Goal: Task Accomplishment & Management: Use online tool/utility

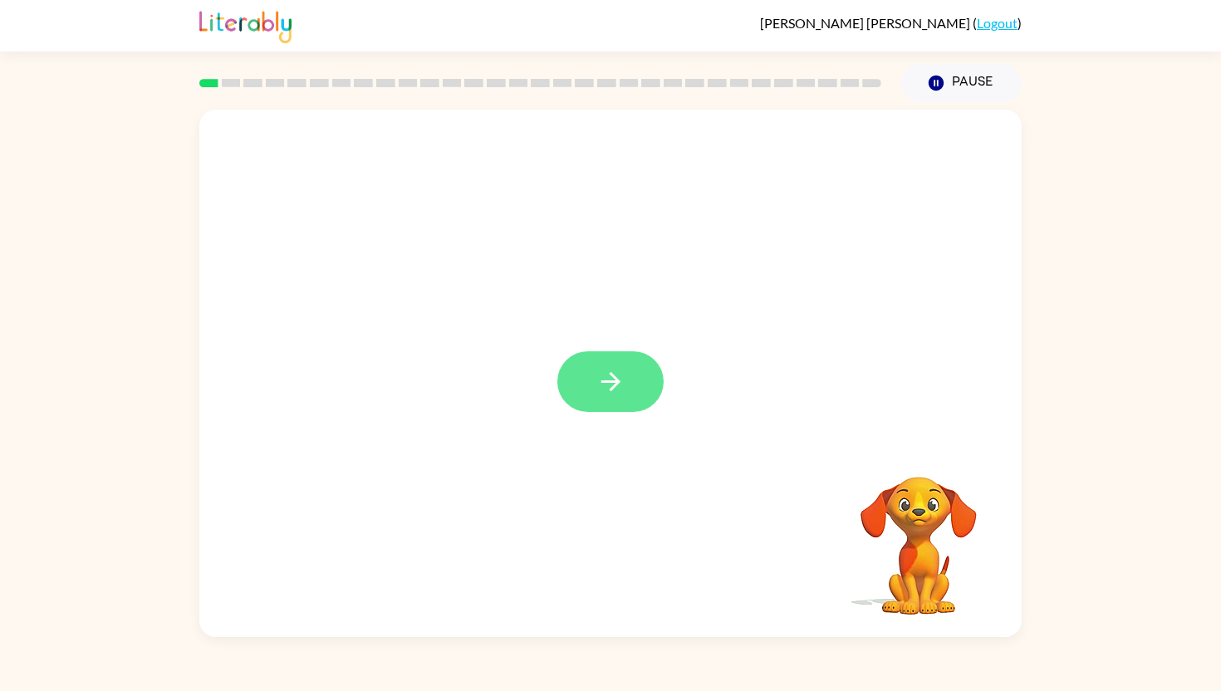
click at [610, 388] on icon "button" at bounding box center [610, 381] width 29 height 29
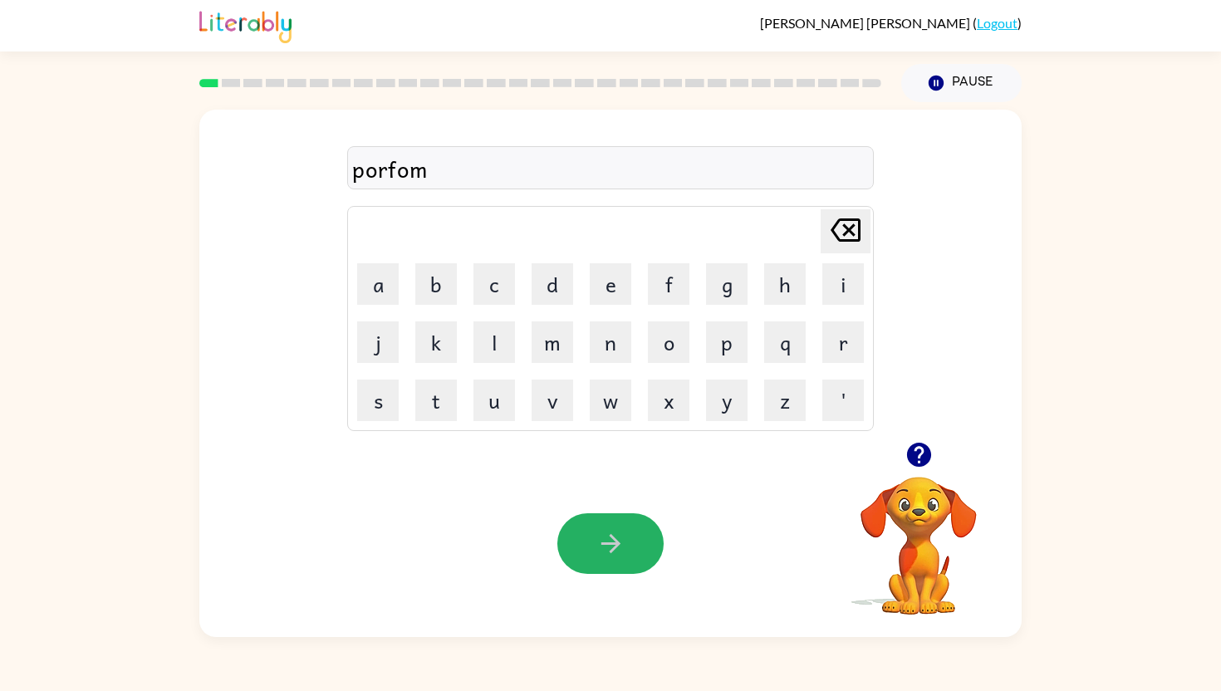
click at [599, 542] on icon "button" at bounding box center [610, 543] width 29 height 29
click at [633, 550] on button "button" at bounding box center [610, 543] width 106 height 61
click at [631, 546] on button "button" at bounding box center [610, 543] width 106 height 61
click at [571, 536] on button "button" at bounding box center [610, 543] width 106 height 61
click at [596, 542] on icon "button" at bounding box center [610, 543] width 29 height 29
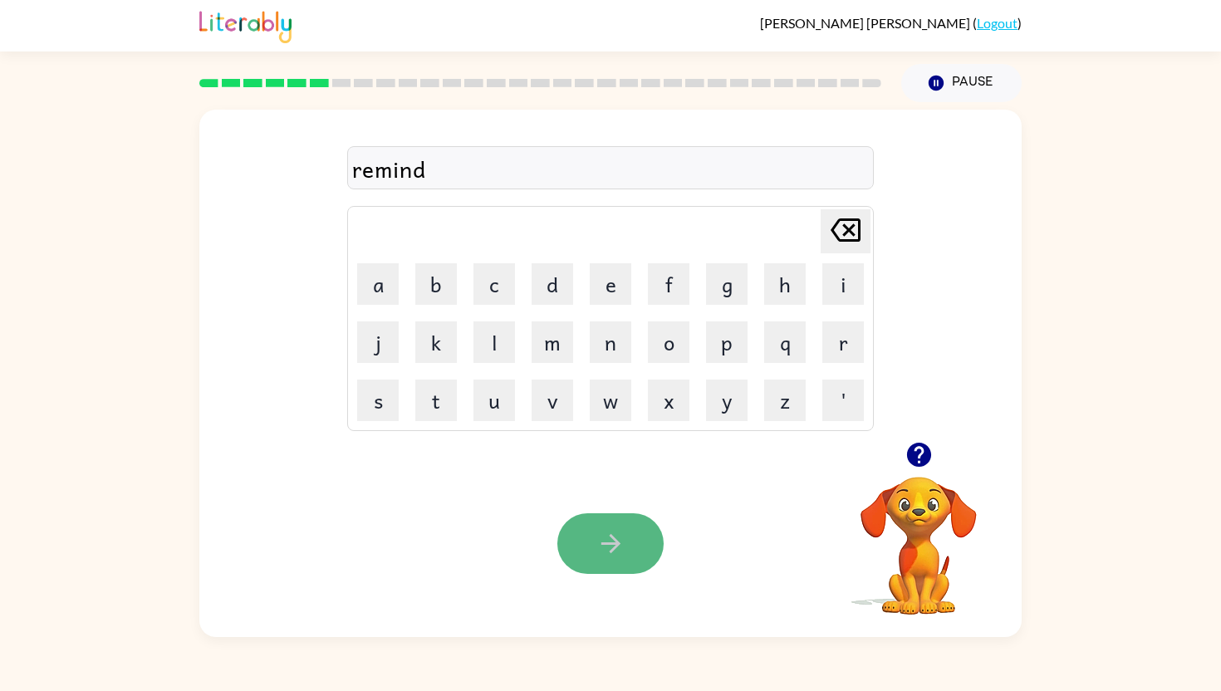
click at [604, 547] on icon "button" at bounding box center [610, 543] width 29 height 29
click at [630, 541] on button "button" at bounding box center [610, 543] width 106 height 61
click at [612, 551] on icon "button" at bounding box center [609, 543] width 19 height 19
drag, startPoint x: 896, startPoint y: 527, endPoint x: 899, endPoint y: 537, distance: 11.1
click at [899, 538] on video "Your browser must support playing .mp4 files to use Literably. Please try using…" at bounding box center [918, 534] width 166 height 166
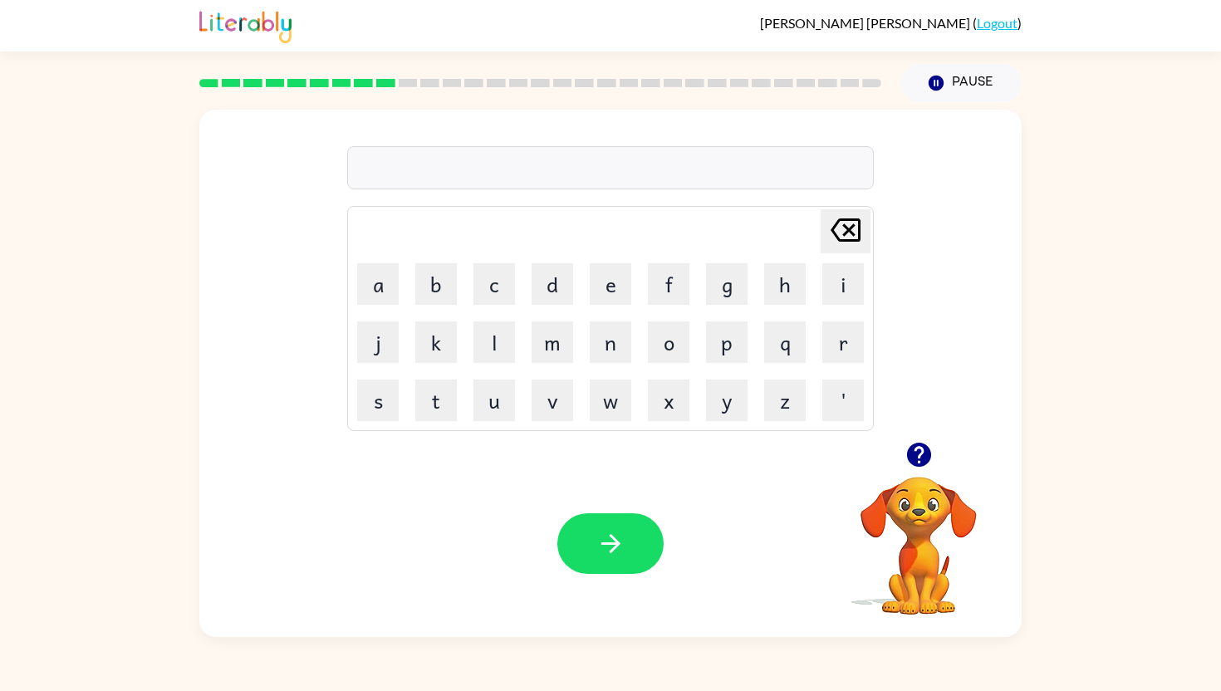
click at [918, 535] on video "Your browser must support playing .mp4 files to use Literably. Please try using…" at bounding box center [918, 534] width 166 height 166
click at [924, 458] on icon "button" at bounding box center [918, 455] width 24 height 24
click at [400, 172] on div "stabie" at bounding box center [610, 168] width 517 height 35
click at [408, 171] on div "stabie" at bounding box center [610, 168] width 517 height 35
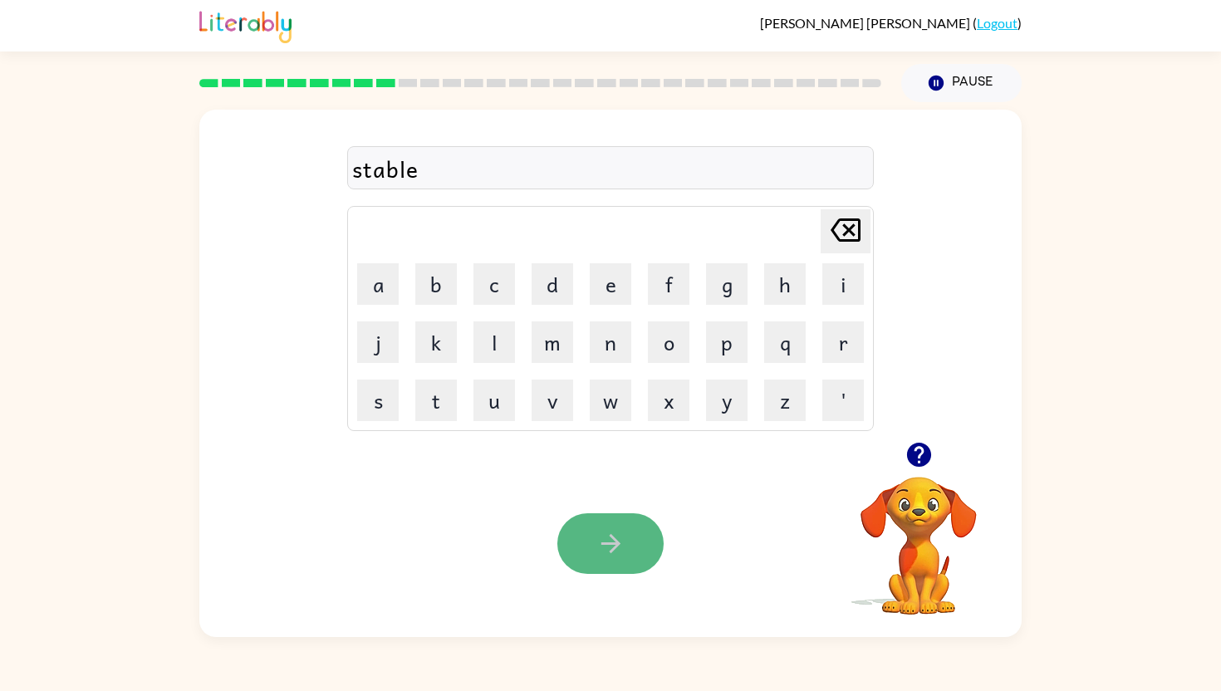
click at [567, 531] on button "button" at bounding box center [610, 543] width 106 height 61
click at [615, 582] on div "Your browser must support playing .mp4 files to use Literably. Please try using…" at bounding box center [610, 543] width 822 height 187
click at [603, 547] on icon "button" at bounding box center [610, 543] width 29 height 29
click at [615, 541] on icon "button" at bounding box center [609, 543] width 19 height 19
click at [633, 541] on button "button" at bounding box center [610, 543] width 106 height 61
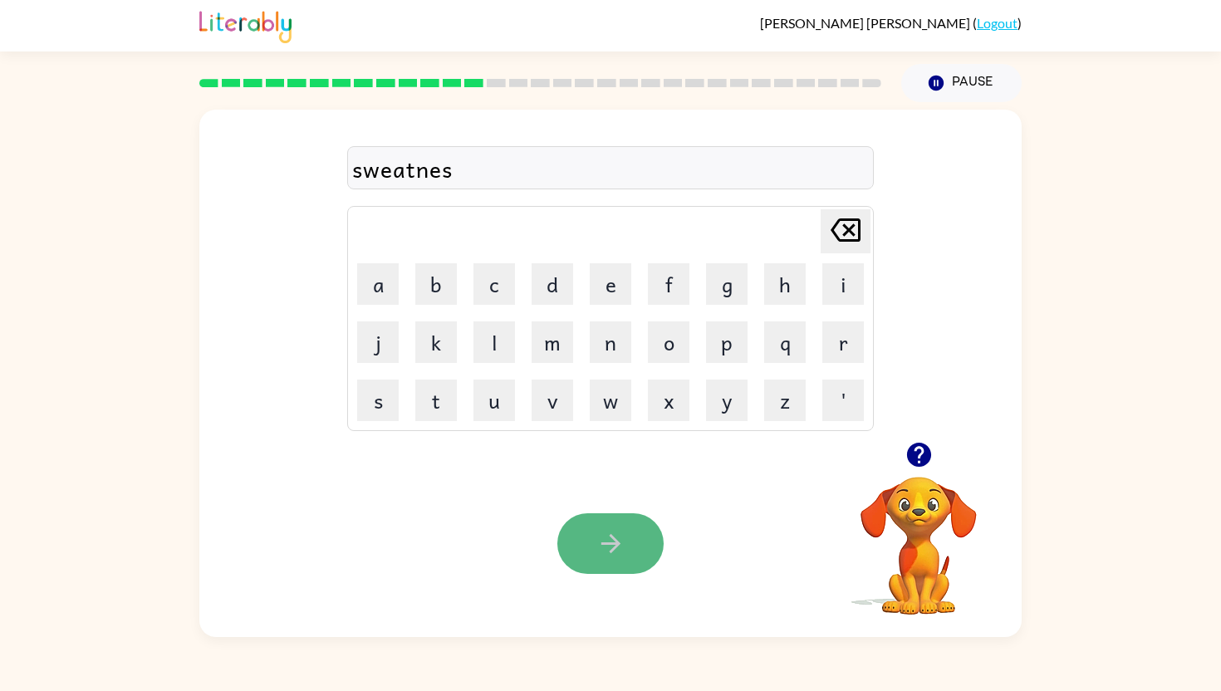
click at [608, 547] on icon "button" at bounding box center [610, 543] width 29 height 29
click at [573, 570] on button "button" at bounding box center [610, 543] width 106 height 61
click at [607, 542] on icon "button" at bounding box center [609, 543] width 19 height 19
click at [607, 546] on icon "button" at bounding box center [610, 543] width 29 height 29
click at [579, 544] on button "button" at bounding box center [610, 543] width 106 height 61
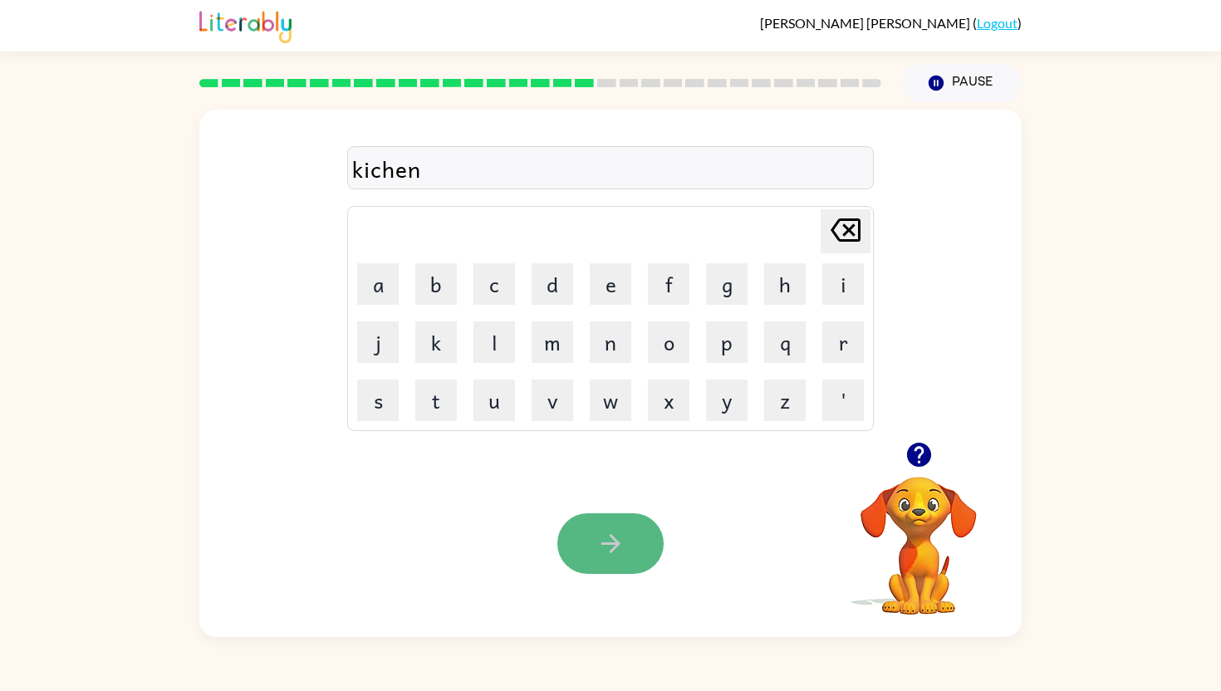
click at [603, 537] on icon "button" at bounding box center [610, 543] width 29 height 29
click at [635, 534] on button "button" at bounding box center [610, 543] width 106 height 61
click at [620, 528] on button "button" at bounding box center [610, 543] width 106 height 61
click at [620, 533] on icon "button" at bounding box center [610, 543] width 29 height 29
click at [408, 168] on div "boat" at bounding box center [610, 168] width 517 height 35
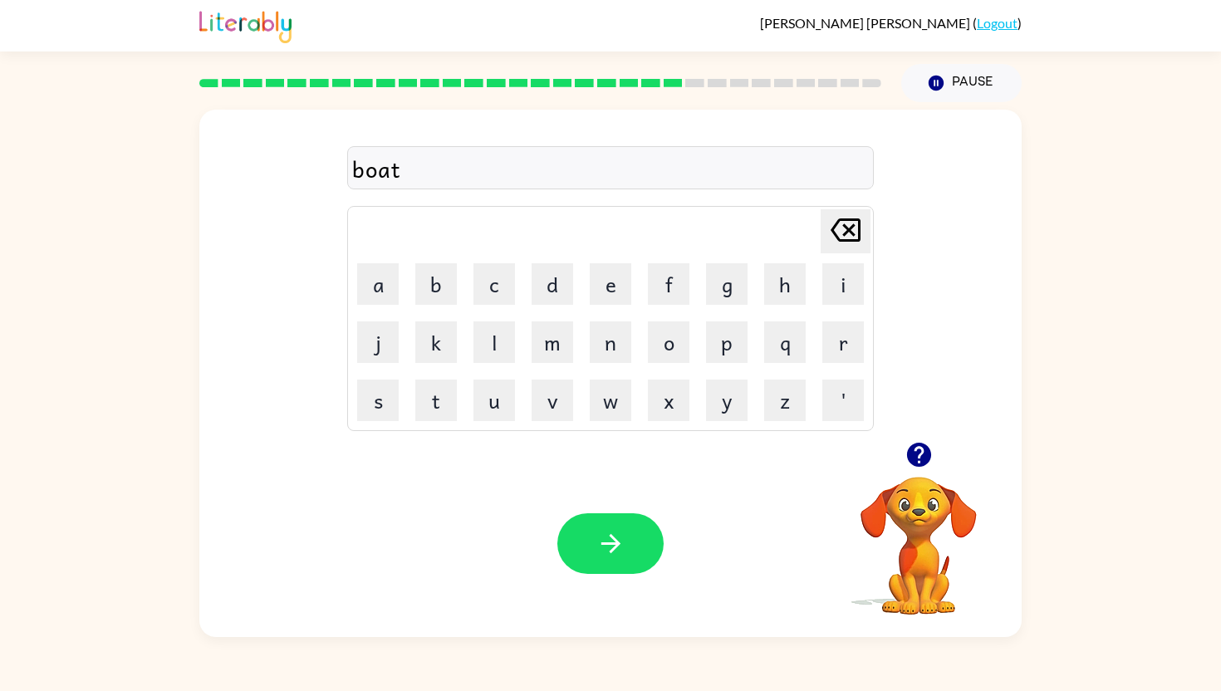
click at [403, 176] on div "boat" at bounding box center [610, 168] width 517 height 35
click at [400, 159] on div "boat" at bounding box center [610, 168] width 517 height 35
click at [406, 164] on div "boat" at bounding box center [610, 168] width 517 height 35
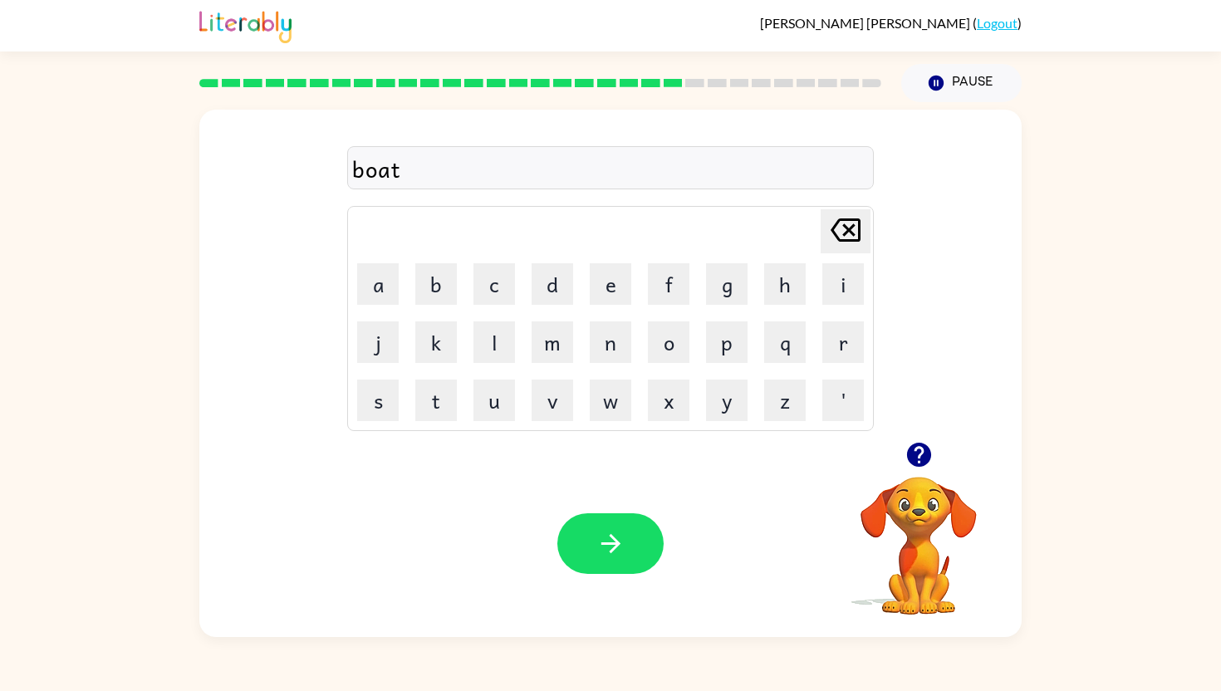
click at [385, 164] on div "boat" at bounding box center [610, 168] width 517 height 35
click at [401, 170] on div "boathou" at bounding box center [610, 168] width 517 height 35
click at [399, 169] on div "boathou" at bounding box center [610, 168] width 517 height 35
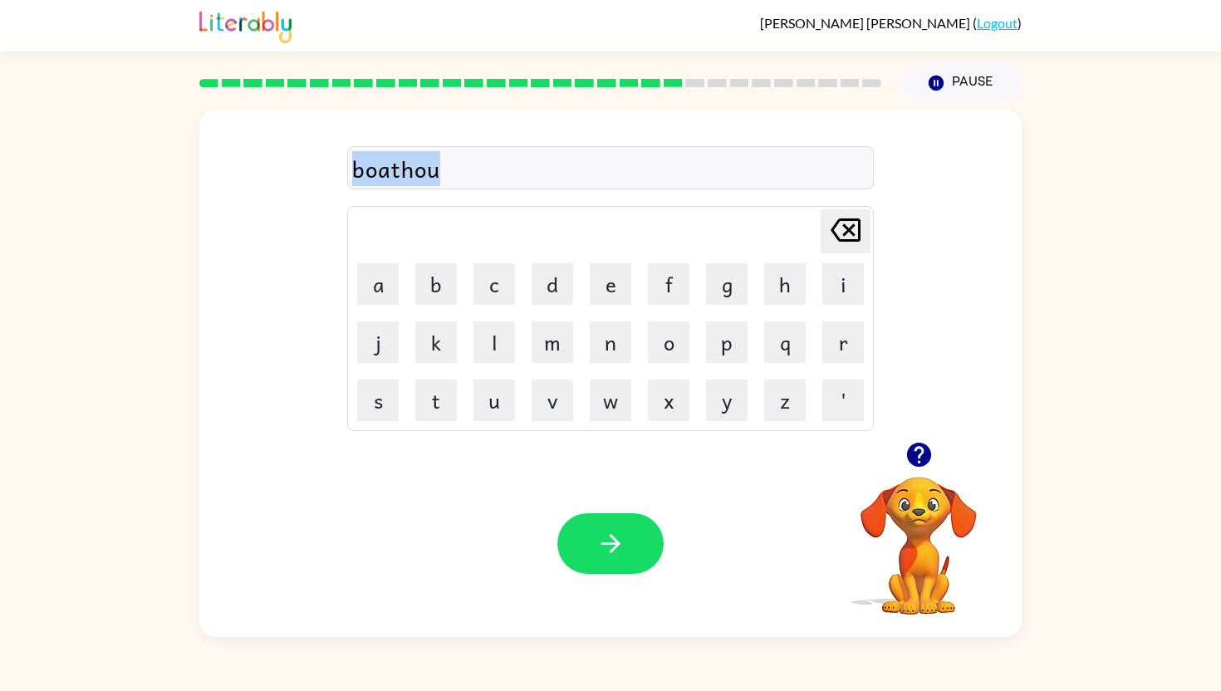
click at [399, 169] on div "boathou" at bounding box center [610, 168] width 517 height 35
click at [461, 179] on div "boathou" at bounding box center [610, 168] width 517 height 35
click at [591, 527] on button "button" at bounding box center [610, 543] width 106 height 61
click at [594, 555] on button "button" at bounding box center [610, 543] width 106 height 61
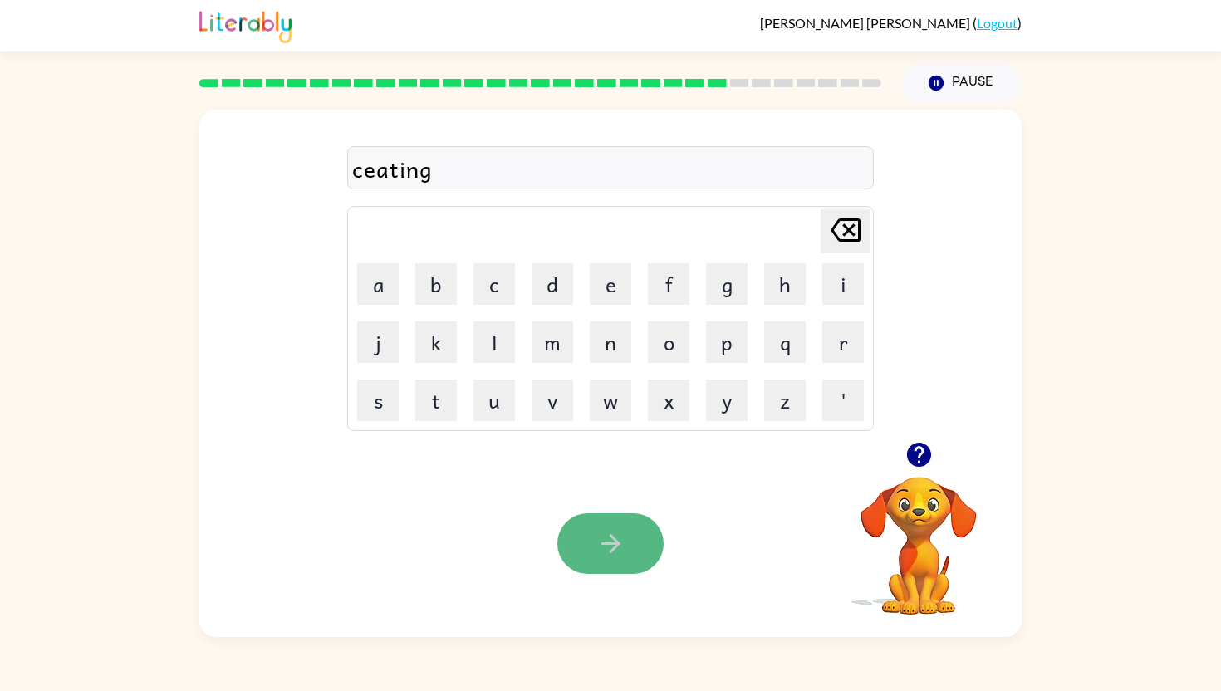
click at [623, 555] on icon "button" at bounding box center [610, 543] width 29 height 29
click at [601, 547] on icon "button" at bounding box center [610, 543] width 29 height 29
click at [627, 564] on button "button" at bounding box center [610, 543] width 106 height 61
click at [611, 546] on icon "button" at bounding box center [610, 543] width 29 height 29
click at [596, 536] on icon "button" at bounding box center [610, 543] width 29 height 29
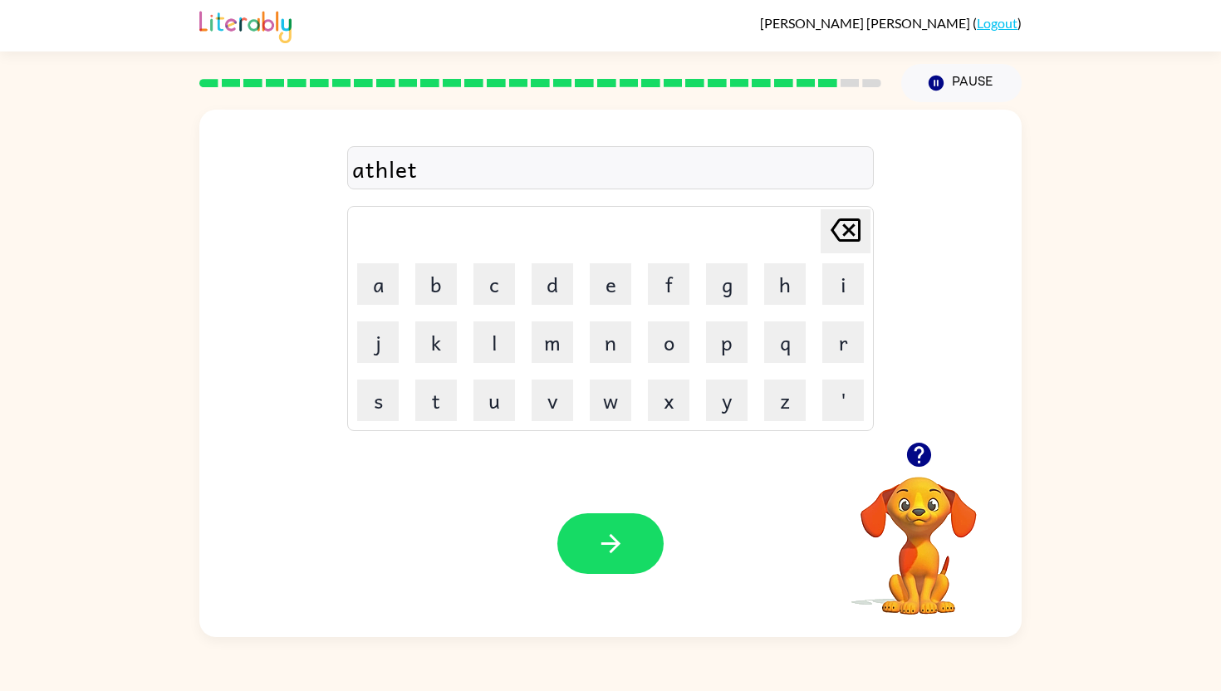
click at [600, 536] on icon "button" at bounding box center [610, 543] width 29 height 29
click at [599, 541] on icon "button" at bounding box center [610, 543] width 29 height 29
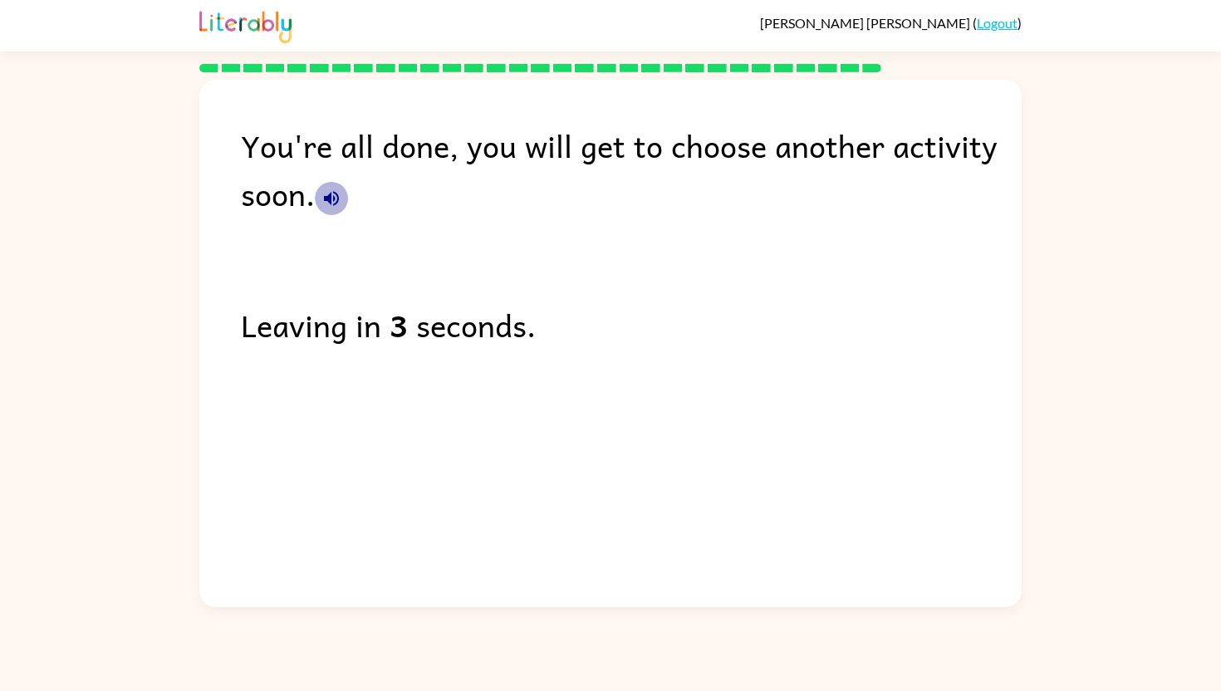
click at [335, 195] on icon "button" at bounding box center [331, 199] width 20 height 20
